Goal: Transaction & Acquisition: Book appointment/travel/reservation

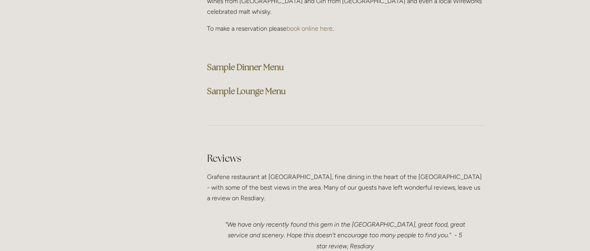
scroll to position [2085, 0]
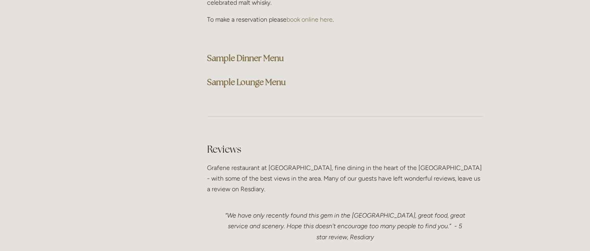
click at [260, 53] on strong "Sample Dinner Menu" at bounding box center [245, 58] width 77 height 11
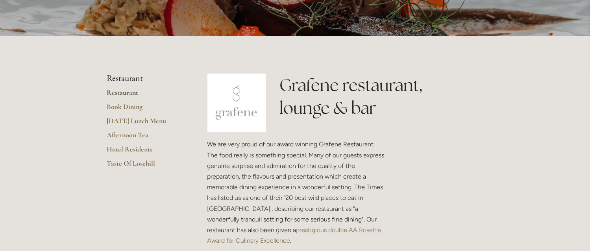
scroll to position [0, 0]
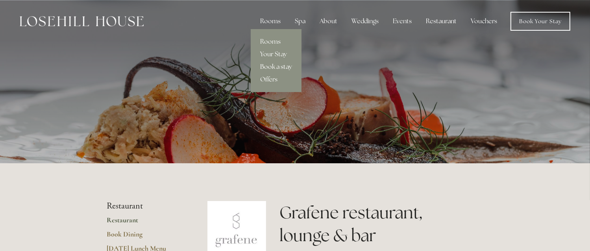
click at [272, 67] on link "Book a stay" at bounding box center [276, 67] width 51 height 13
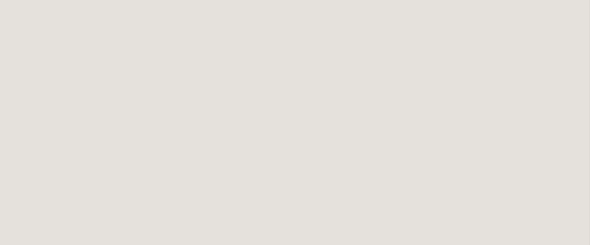
scroll to position [42, 0]
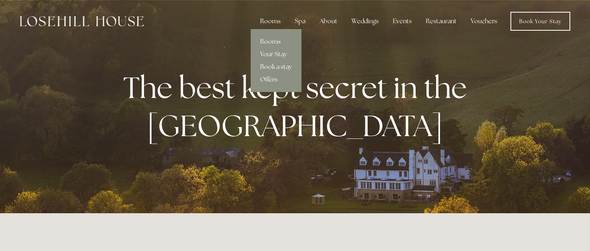
click at [271, 66] on link "Book a stay" at bounding box center [276, 67] width 51 height 13
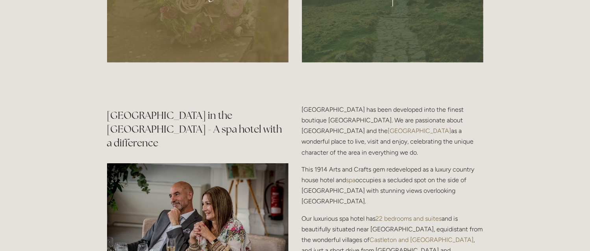
scroll to position [905, 0]
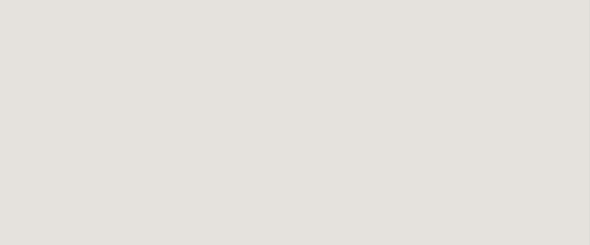
scroll to position [1002, 0]
